Goal: Check status: Check status

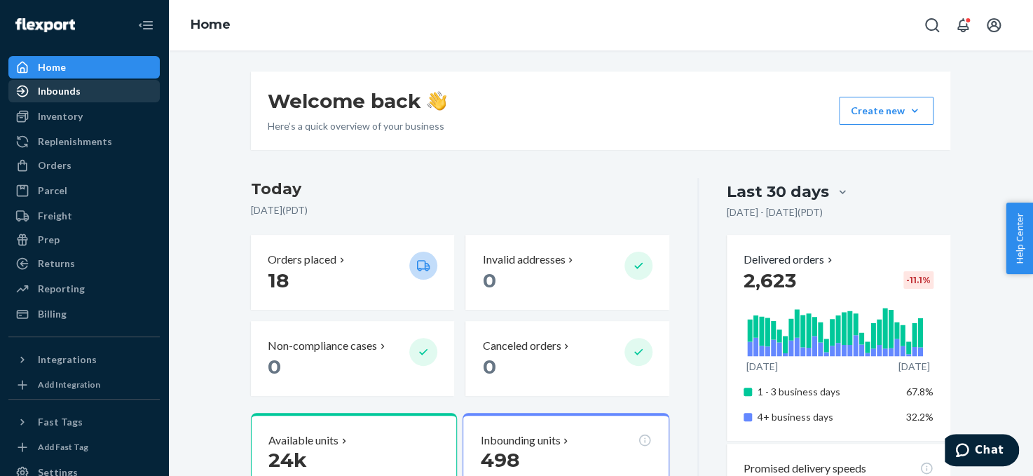
click at [111, 88] on div "Inbounds" at bounding box center [84, 91] width 149 height 20
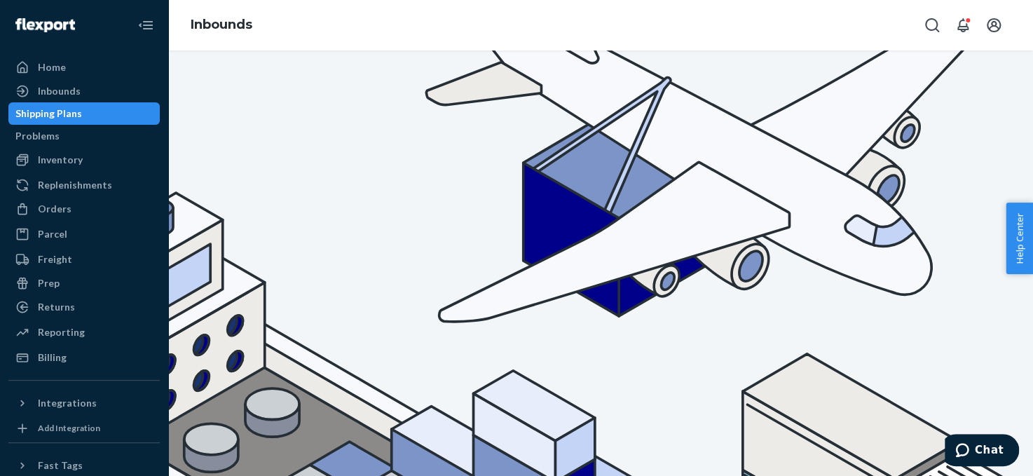
checkbox input "false"
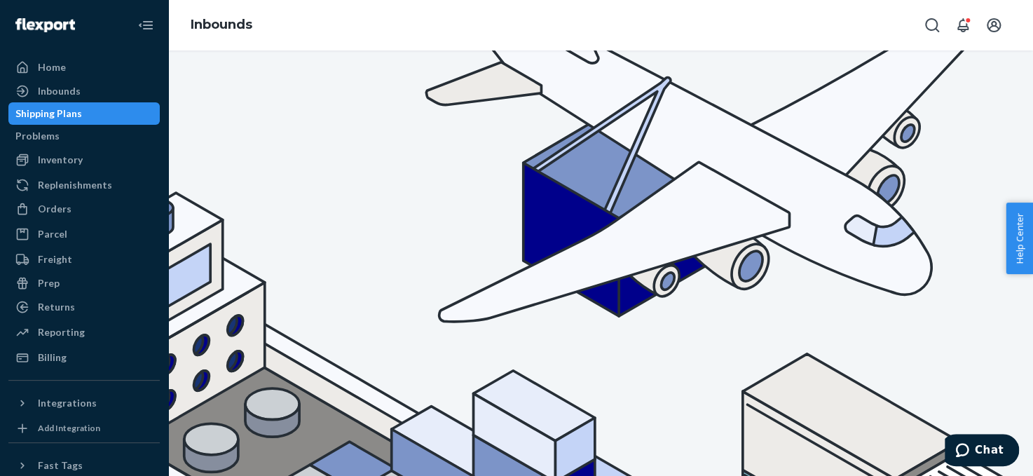
checkbox input "false"
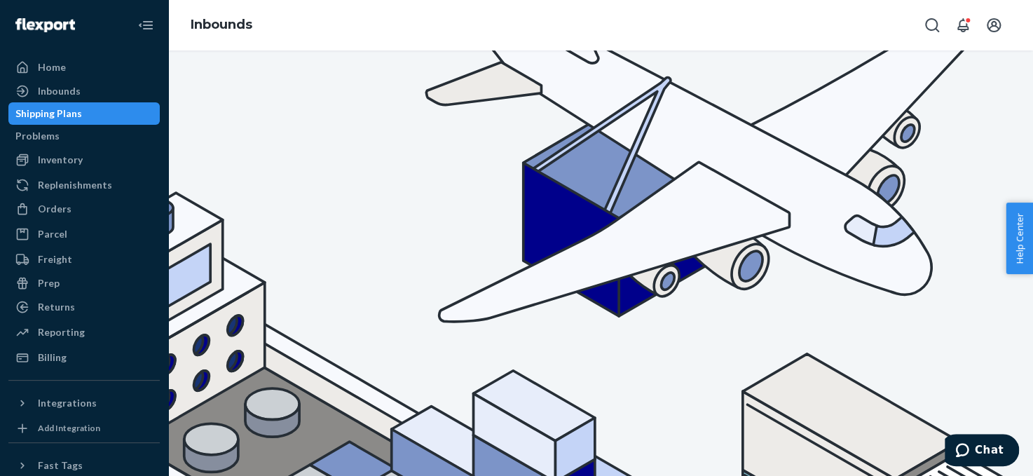
checkbox input "false"
checkbox input "true"
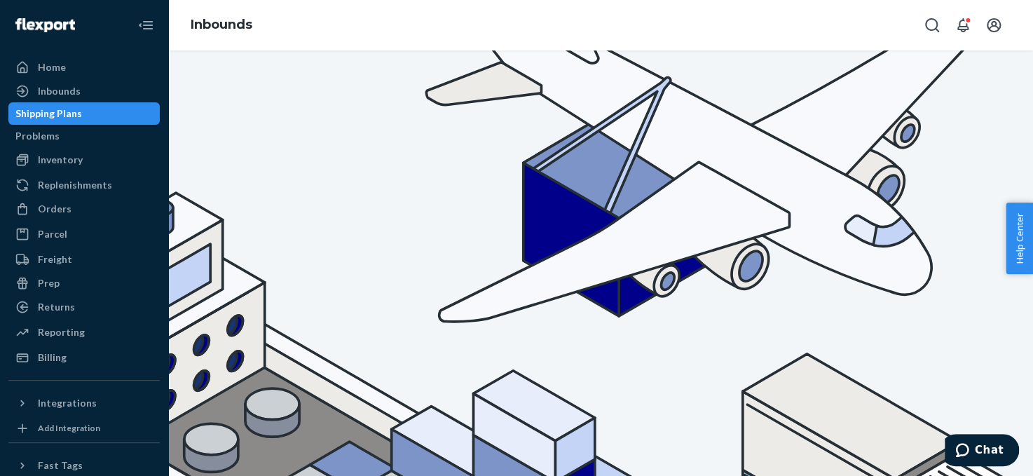
checkbox input "false"
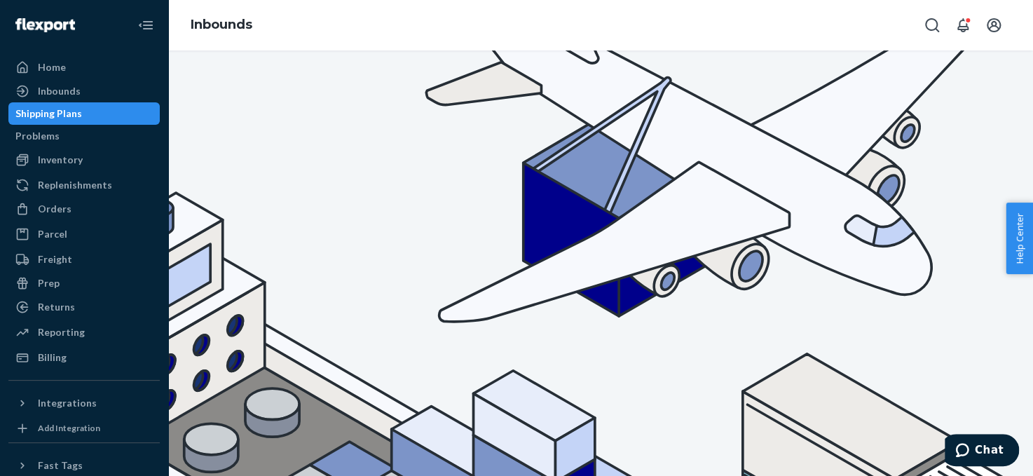
checkbox input "true"
checkbox input "false"
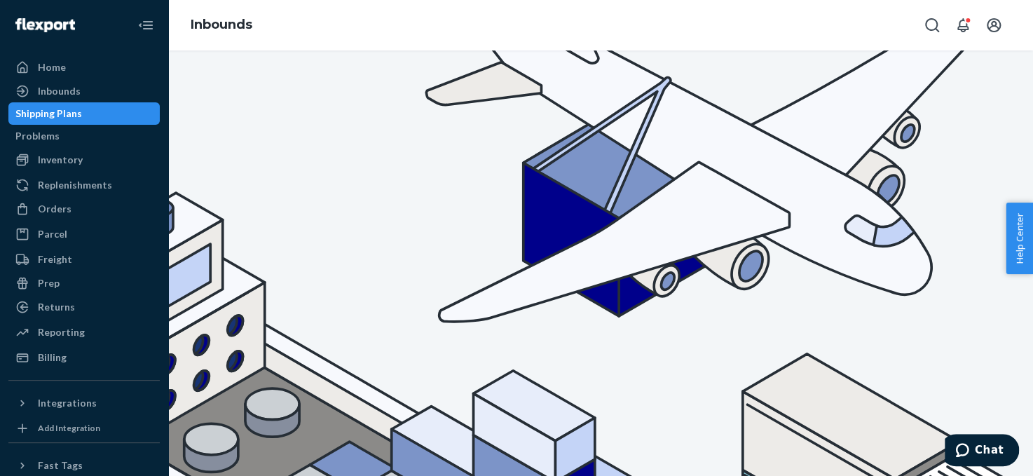
drag, startPoint x: 270, startPoint y: 332, endPoint x: 263, endPoint y: 327, distance: 9.0
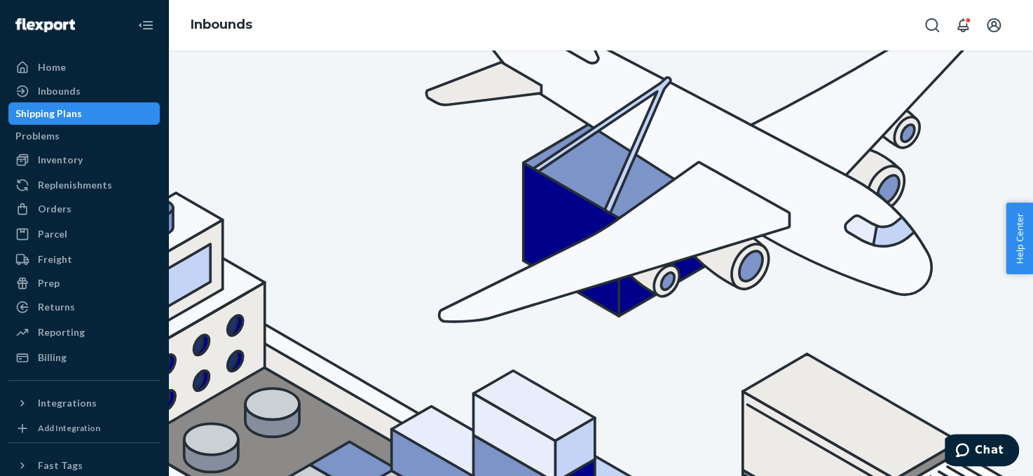
checkbox input "true"
checkbox input "false"
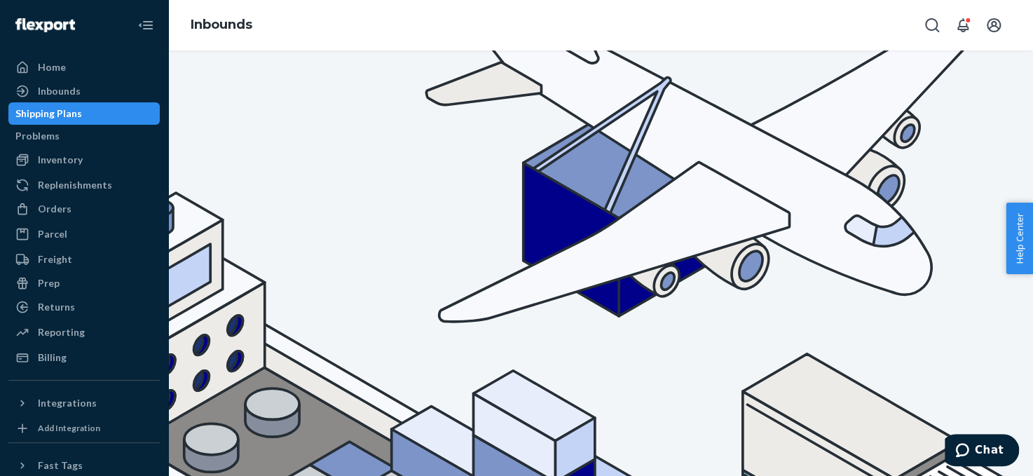
checkbox input "false"
checkbox input "true"
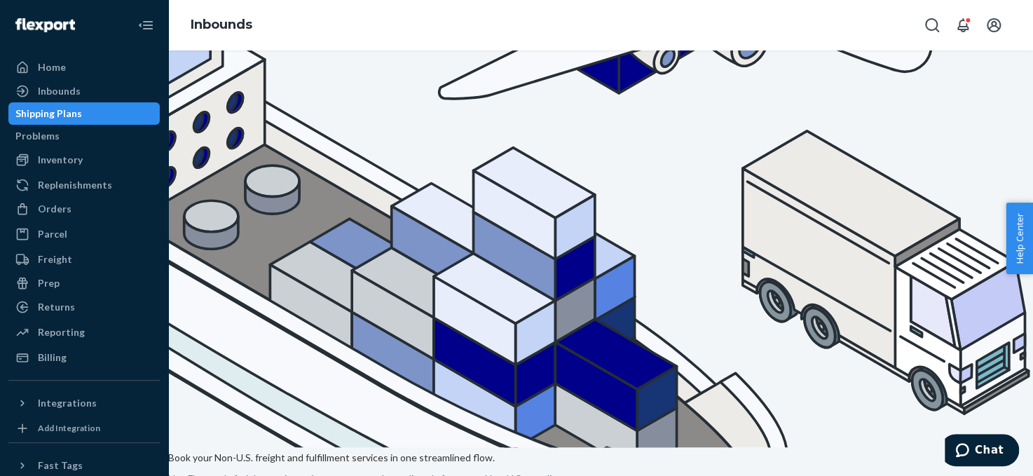
scroll to position [224, 0]
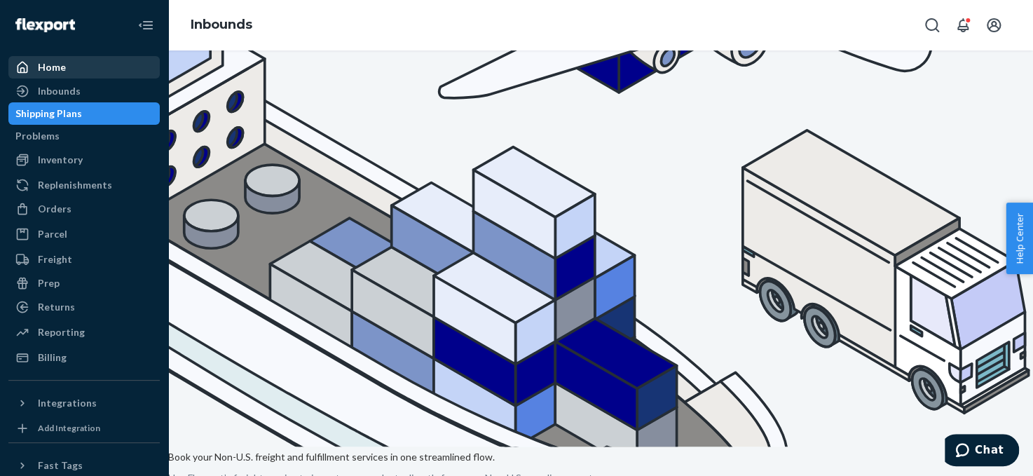
click at [72, 69] on div "Home" at bounding box center [84, 67] width 149 height 20
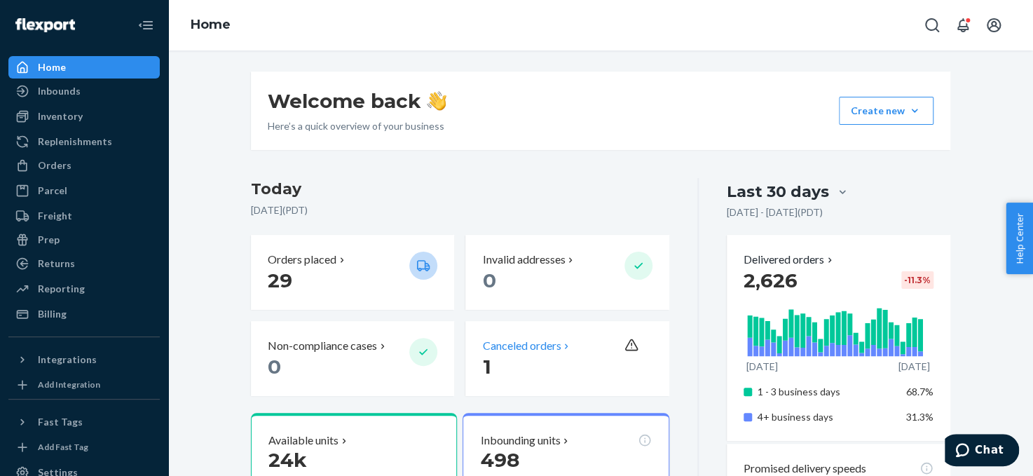
click at [550, 344] on p "Canceled orders" at bounding box center [521, 346] width 79 height 16
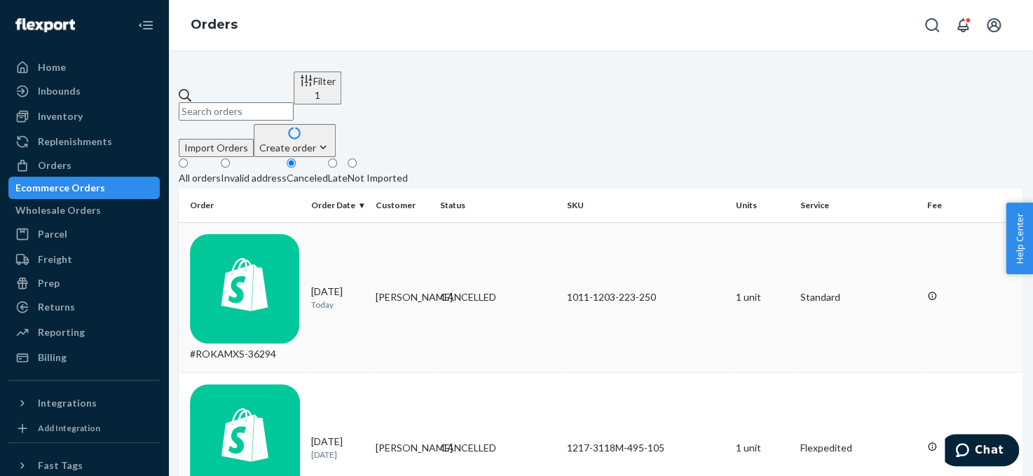
click at [271, 234] on div "#ROKAMXS-36294" at bounding box center [245, 298] width 110 height 128
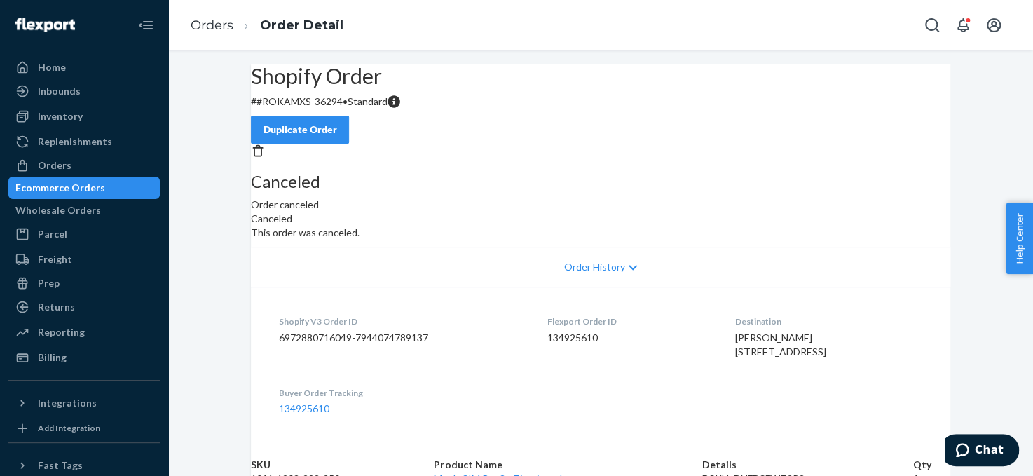
click at [358, 109] on p "# #ROKAMXS-36294 • Standard" at bounding box center [601, 102] width 700 height 14
click at [156, 59] on div "Home" at bounding box center [84, 67] width 149 height 20
